Goal: Task Accomplishment & Management: Manage account settings

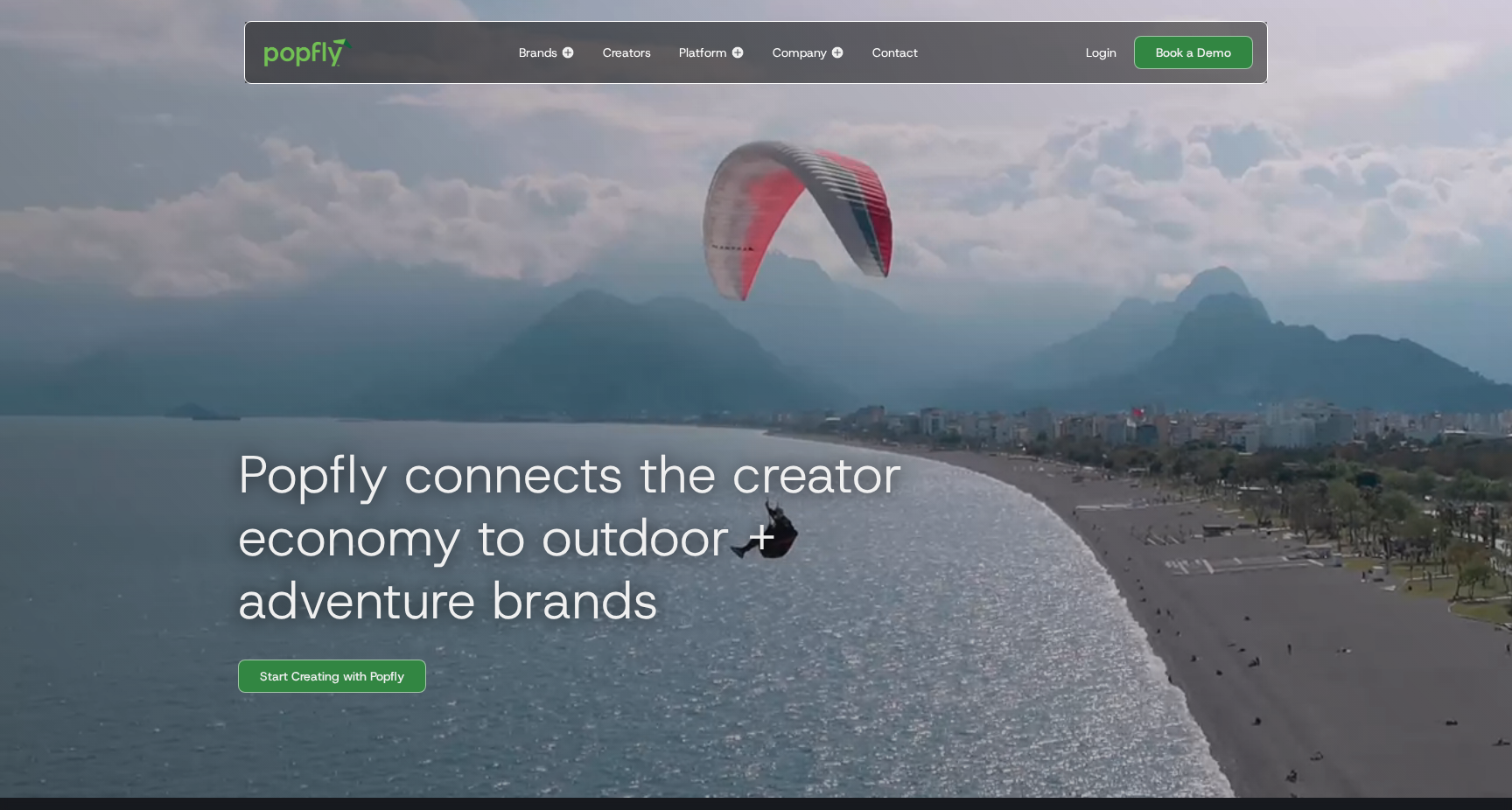
click at [692, 55] on div "Platform" at bounding box center [702, 53] width 48 height 18
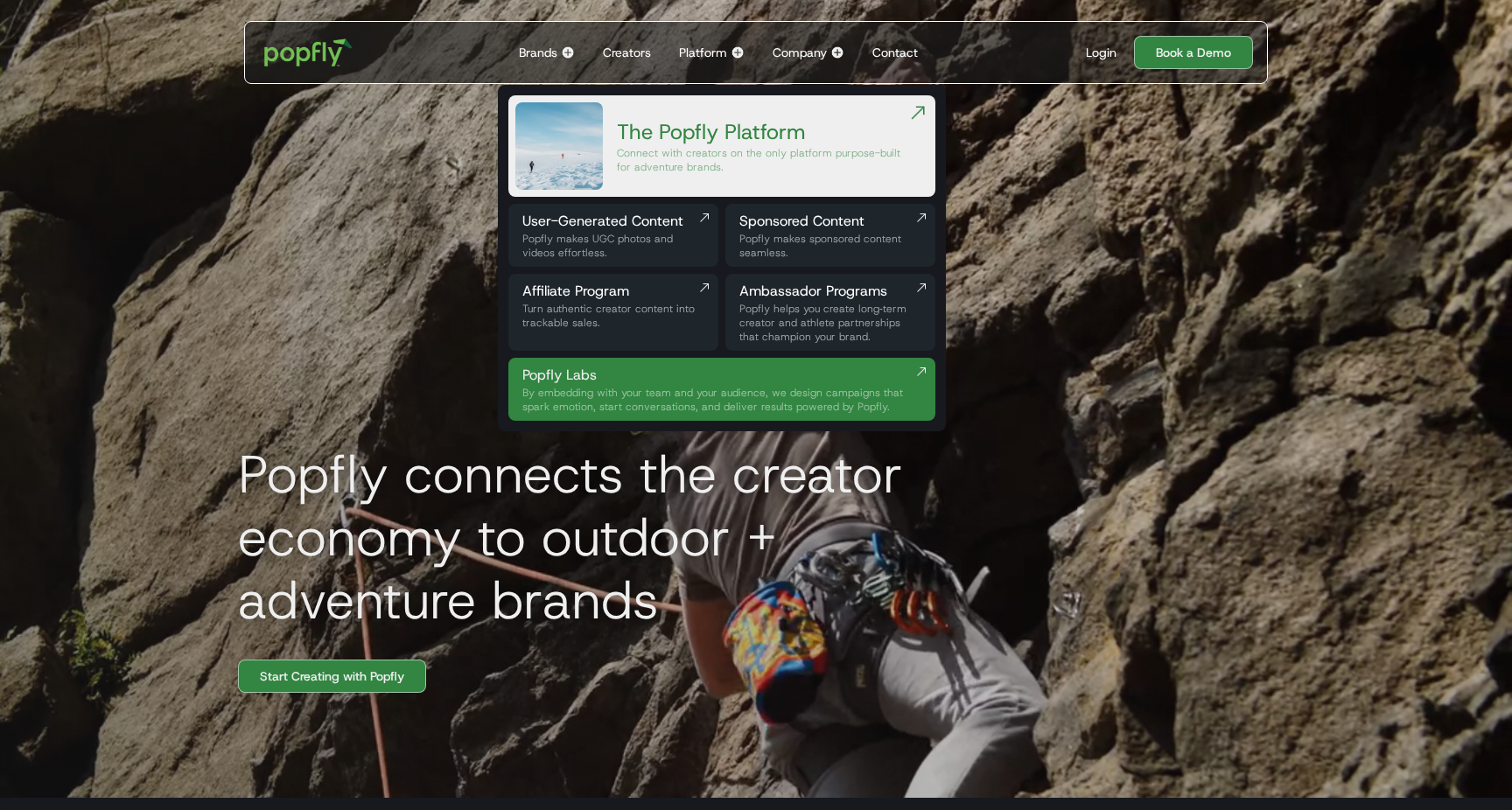
click at [1102, 52] on div "Login" at bounding box center [1101, 53] width 31 height 18
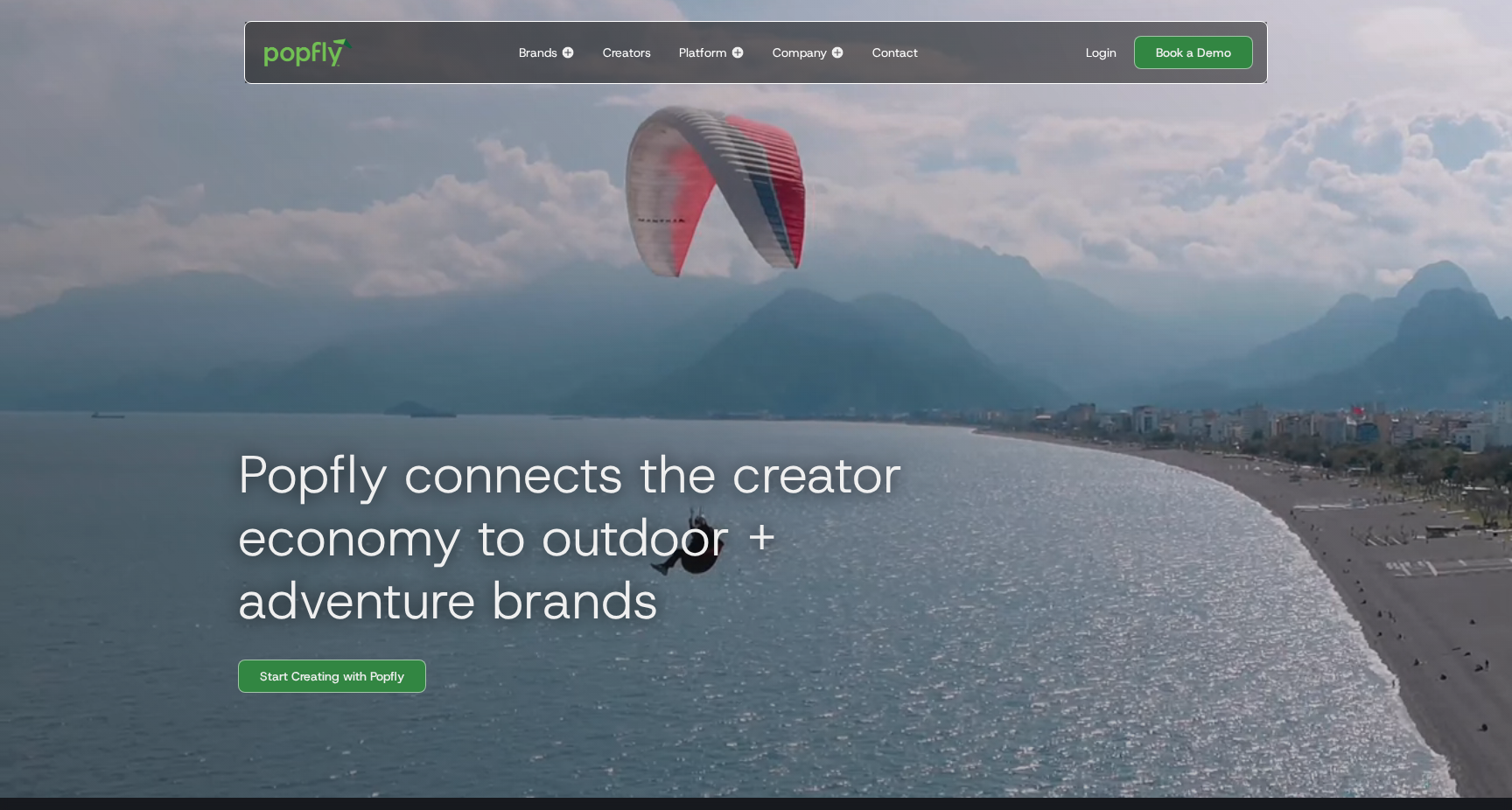
click at [1098, 40] on div "Login Book a Demo" at bounding box center [1162, 53] width 181 height 33
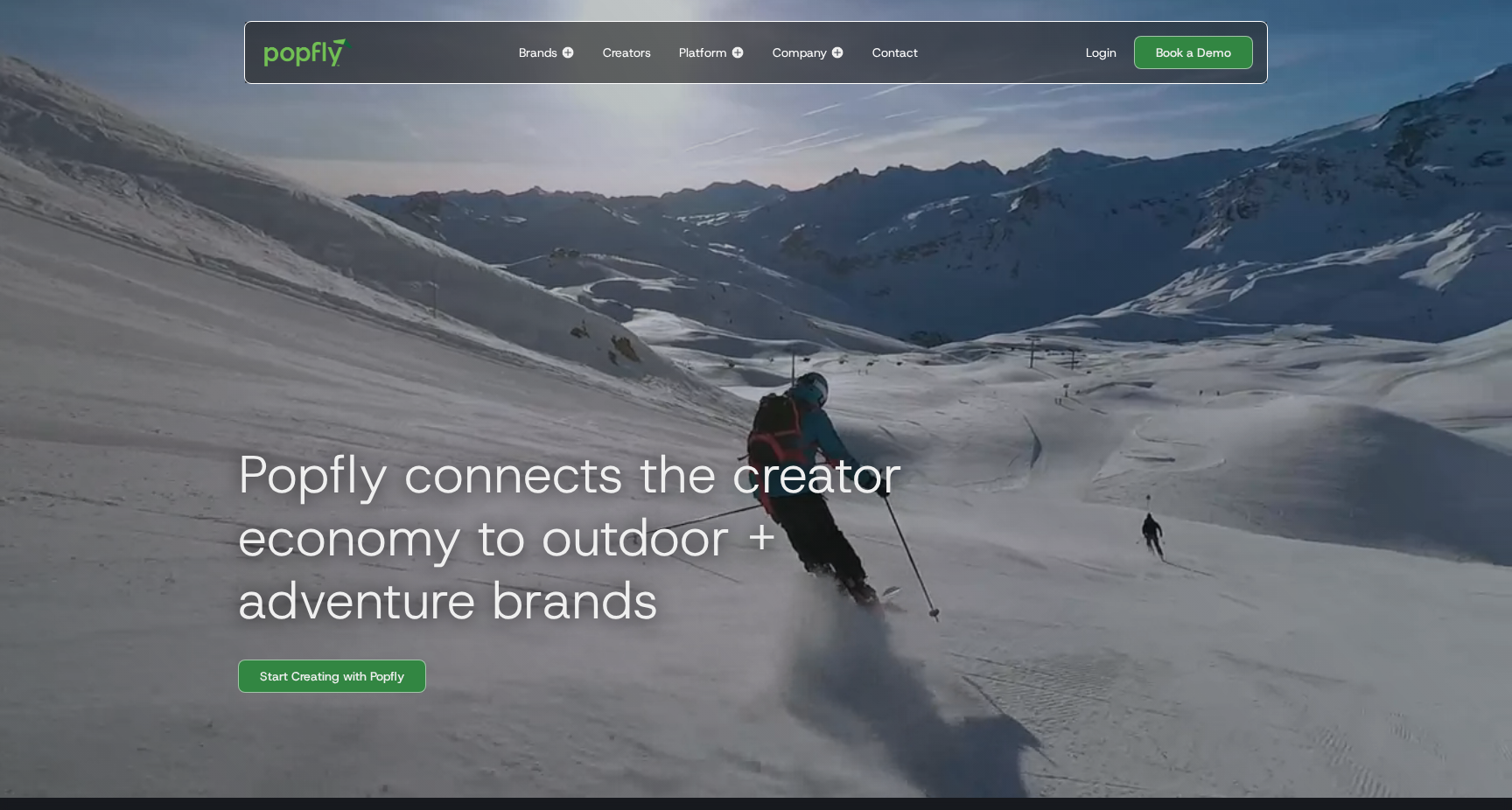
click at [1098, 52] on div "Login" at bounding box center [1101, 53] width 31 height 18
